Goal: Task Accomplishment & Management: Use online tool/utility

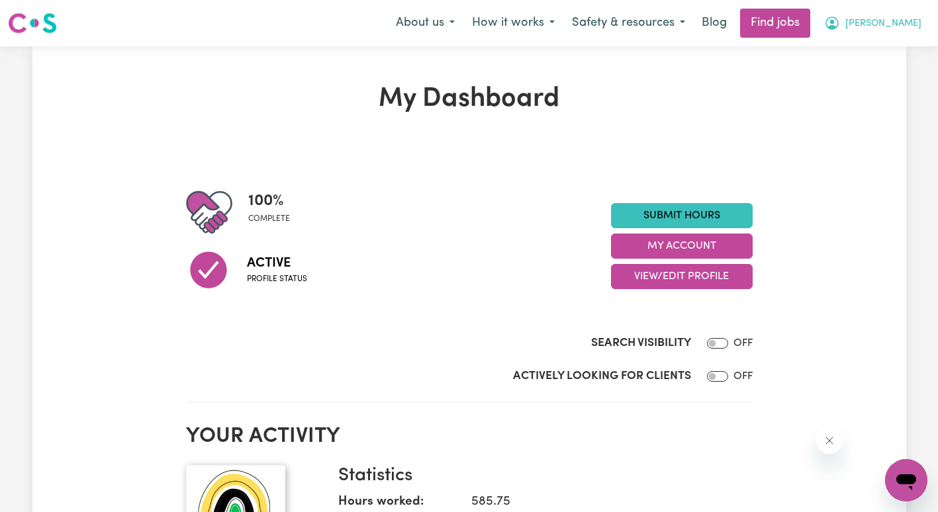
click at [886, 26] on span "[PERSON_NAME]" at bounding box center [883, 24] width 76 height 15
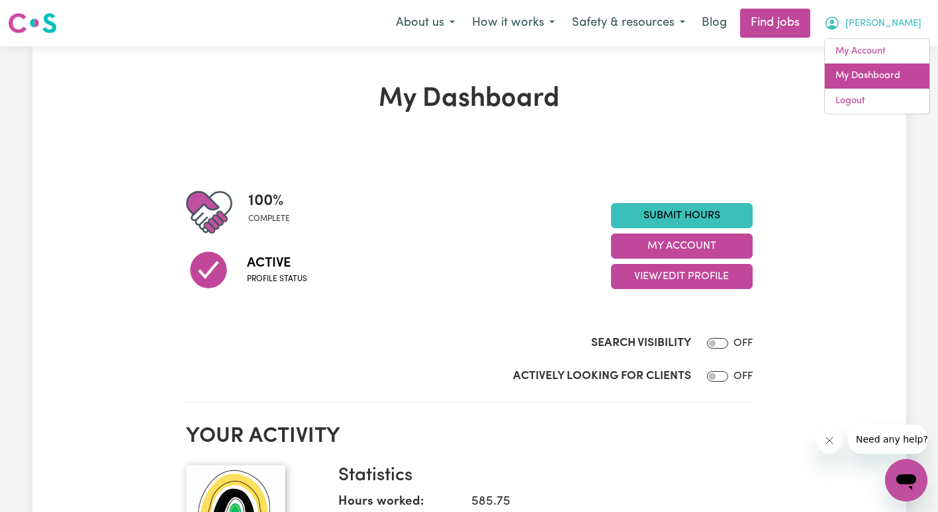
click at [867, 78] on link "My Dashboard" at bounding box center [877, 76] width 105 height 25
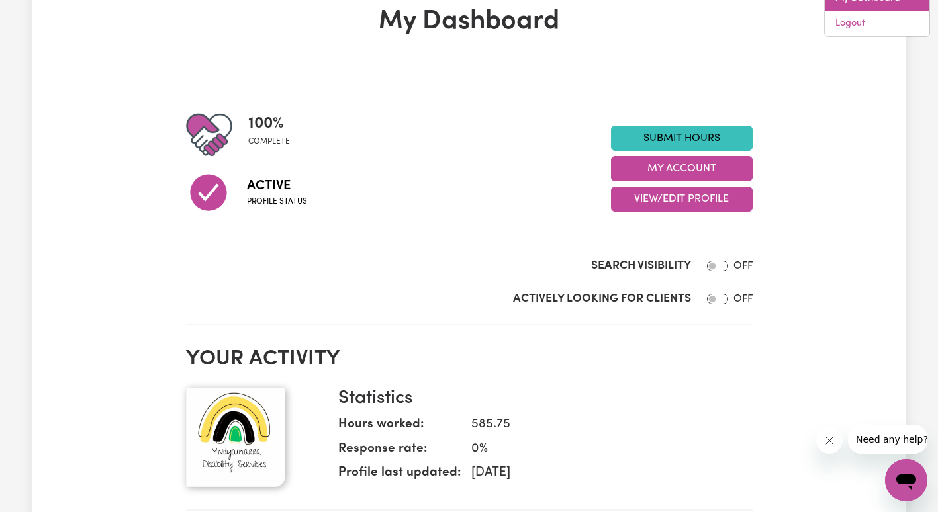
scroll to position [111, 0]
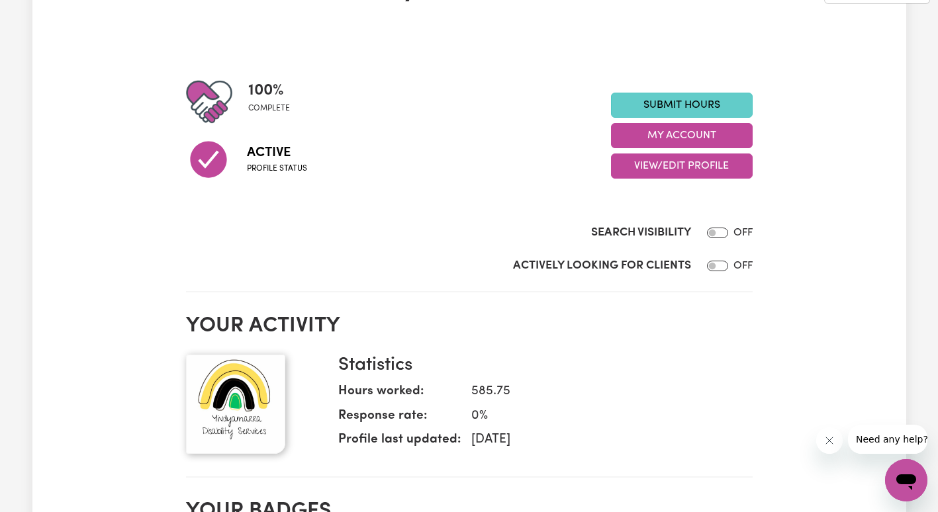
click at [677, 113] on link "Submit Hours" at bounding box center [682, 105] width 142 height 25
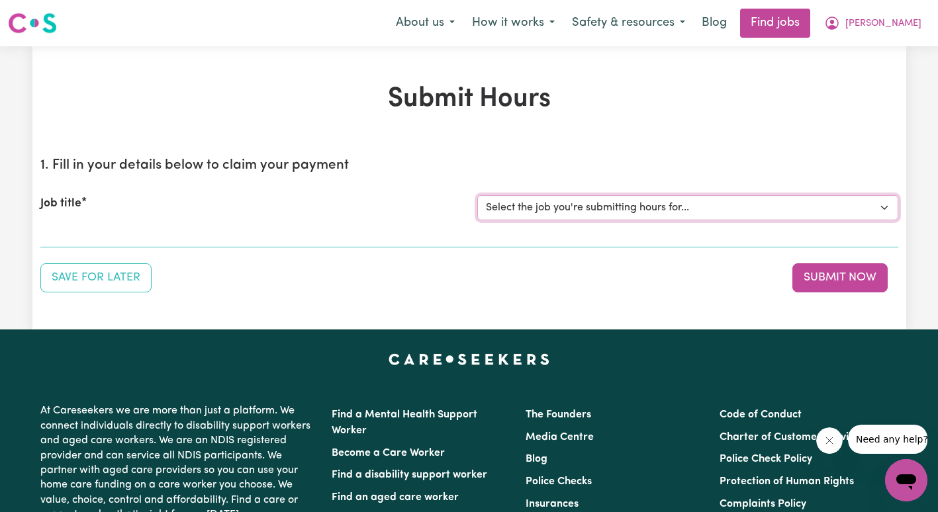
click at [614, 218] on select "Select the job you're submitting hours for..." at bounding box center [687, 207] width 421 height 25
click at [617, 209] on select "Select the job you're submitting hours for..." at bounding box center [687, 207] width 421 height 25
click at [840, 27] on icon "My Account" at bounding box center [832, 23] width 16 height 16
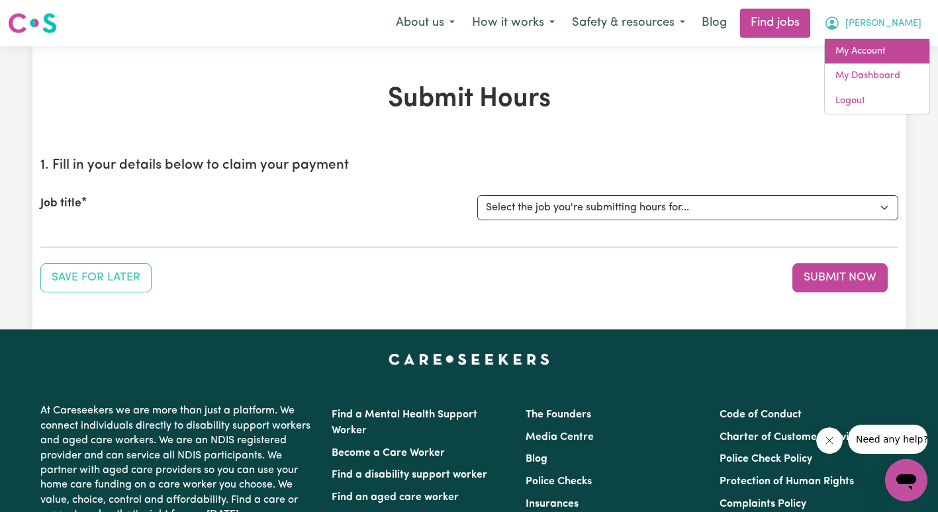
click at [861, 46] on link "My Account" at bounding box center [877, 51] width 105 height 25
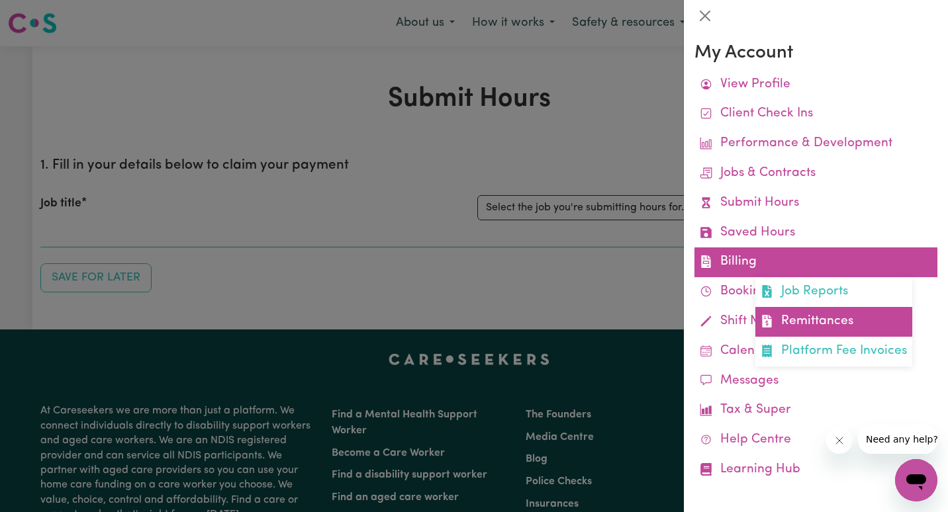
click at [762, 322] on icon at bounding box center [766, 321] width 9 height 13
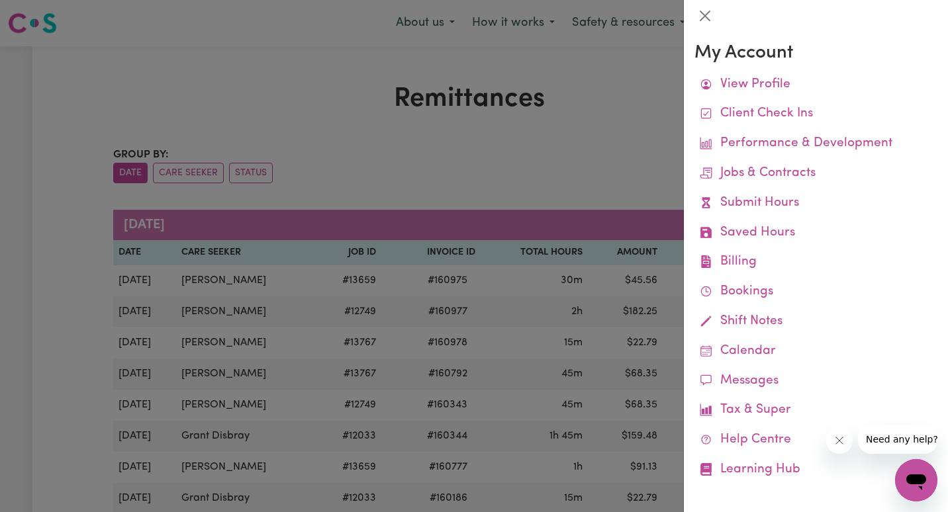
click at [623, 177] on div at bounding box center [474, 256] width 948 height 512
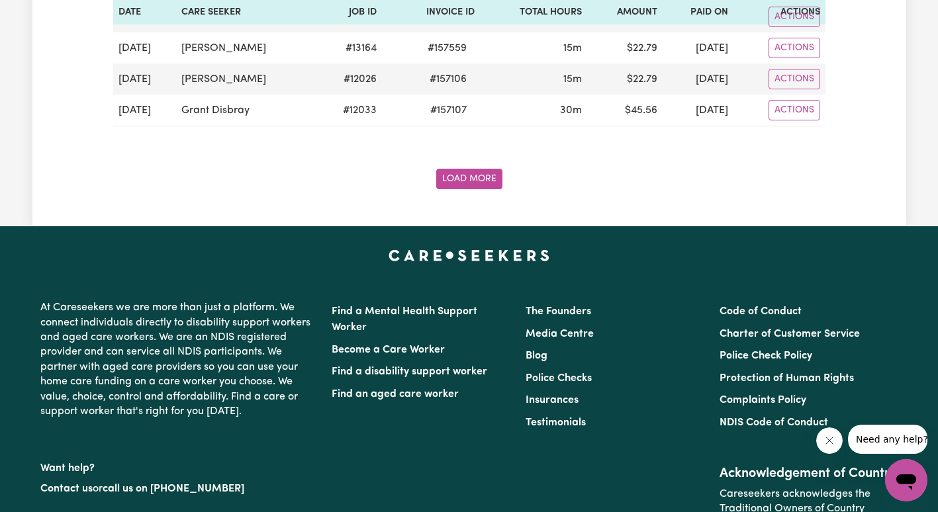
scroll to position [100, 0]
